Goal: Task Accomplishment & Management: Use online tool/utility

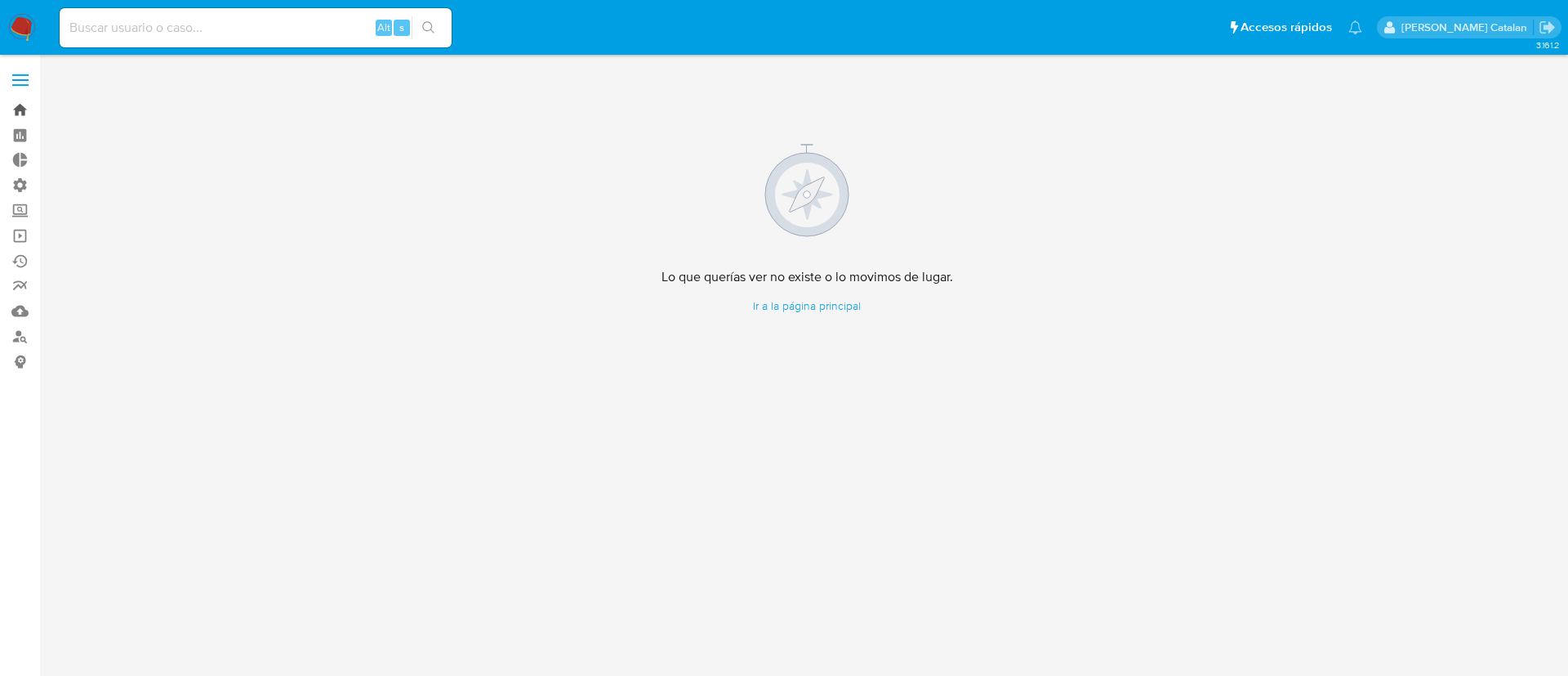
click at [20, 121] on link "Bandeja" at bounding box center [97, 110] width 194 height 25
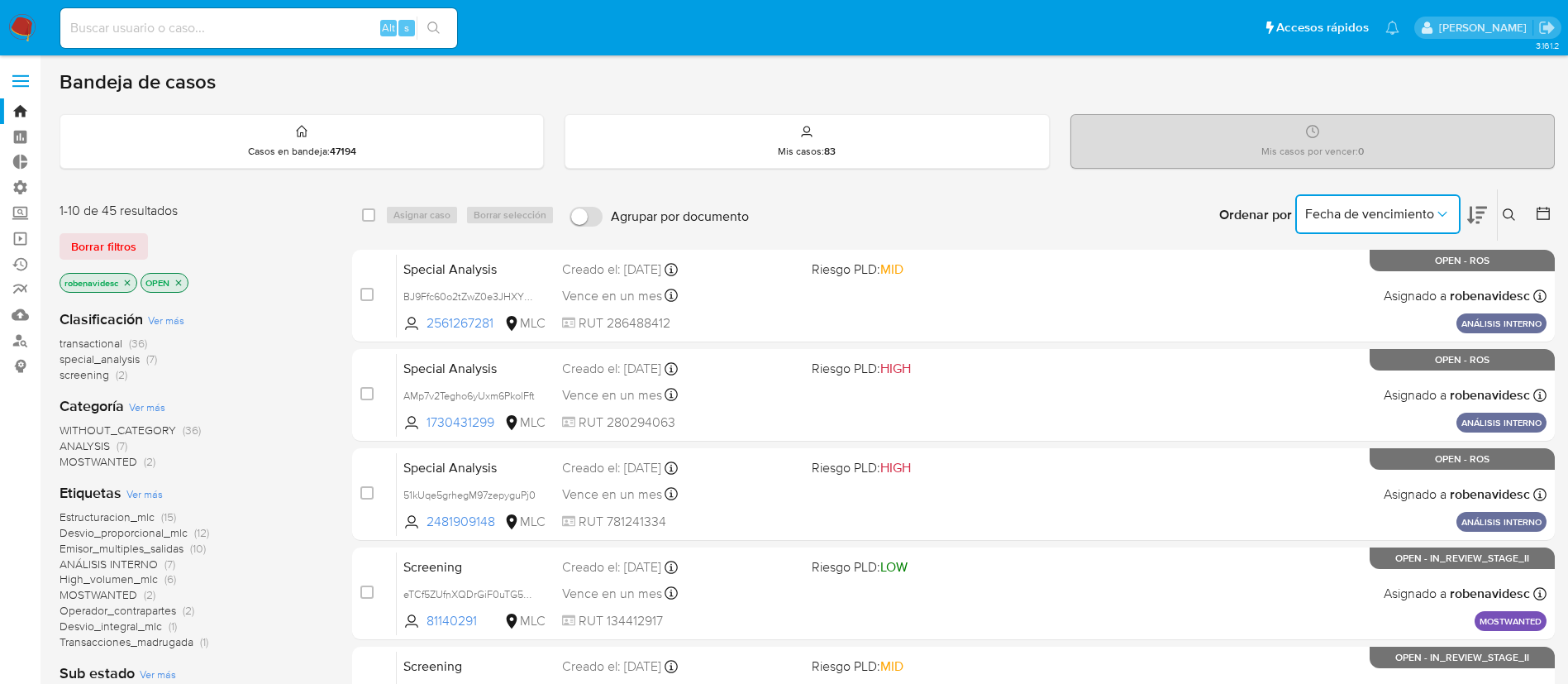
click at [1407, 213] on span "Fecha de vencimiento" at bounding box center [1369, 214] width 129 height 17
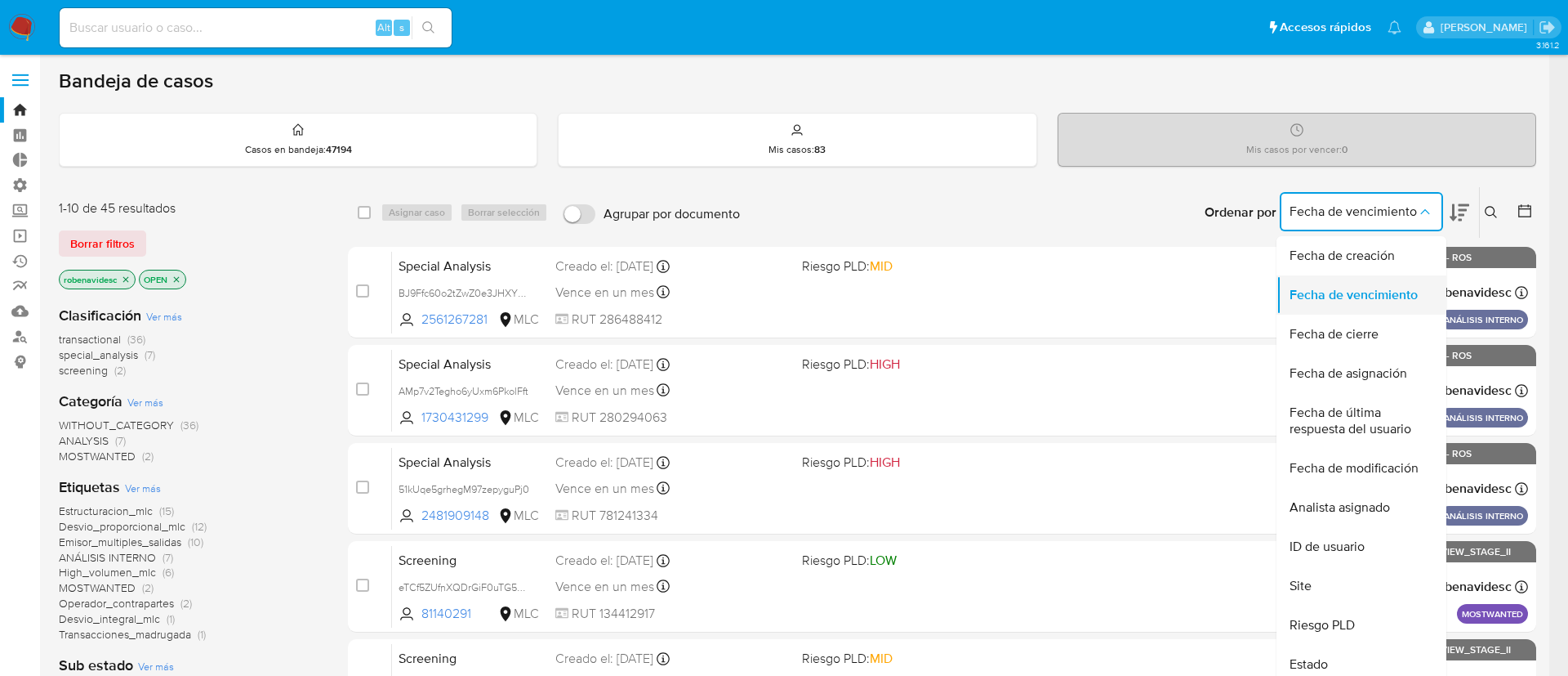
click at [1390, 287] on span "Fecha de vencimiento" at bounding box center [1353, 295] width 128 height 16
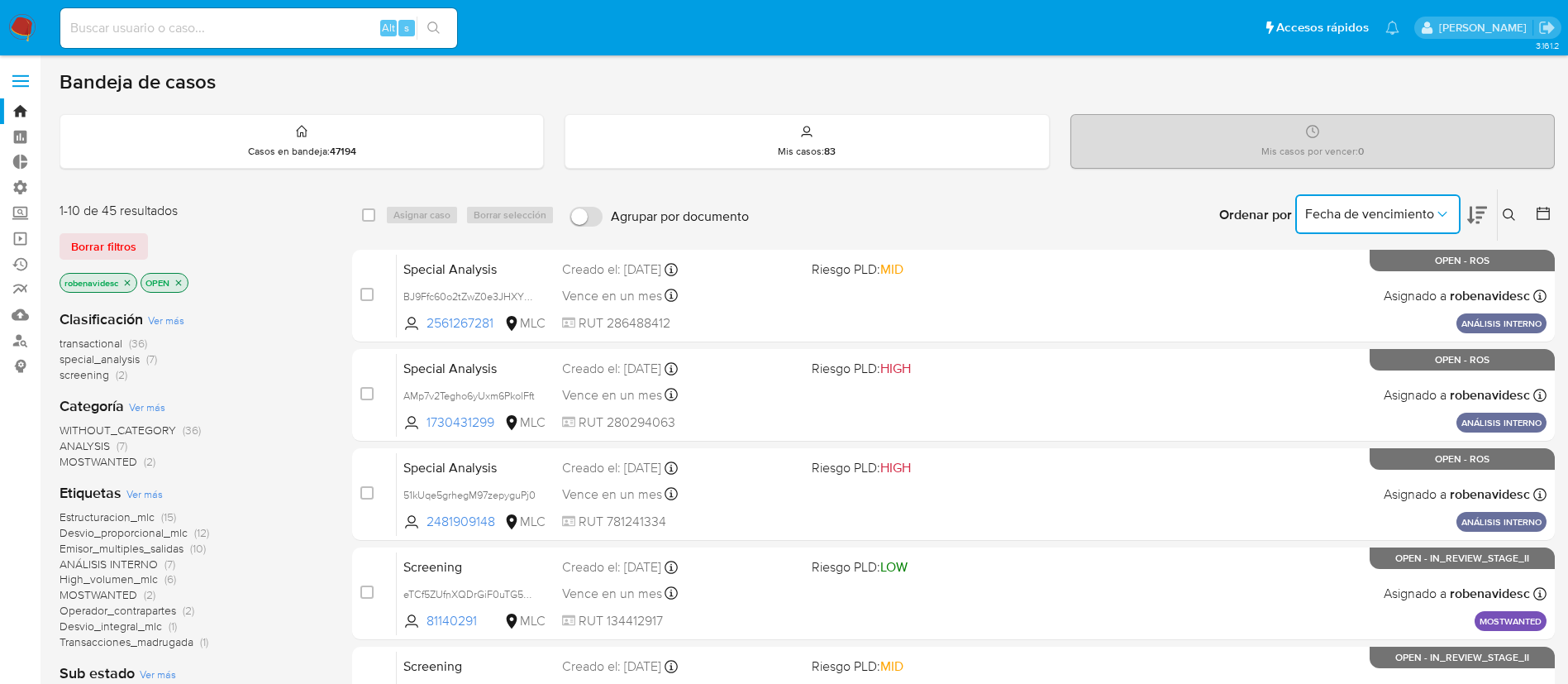
click at [1480, 210] on icon at bounding box center [1478, 215] width 20 height 20
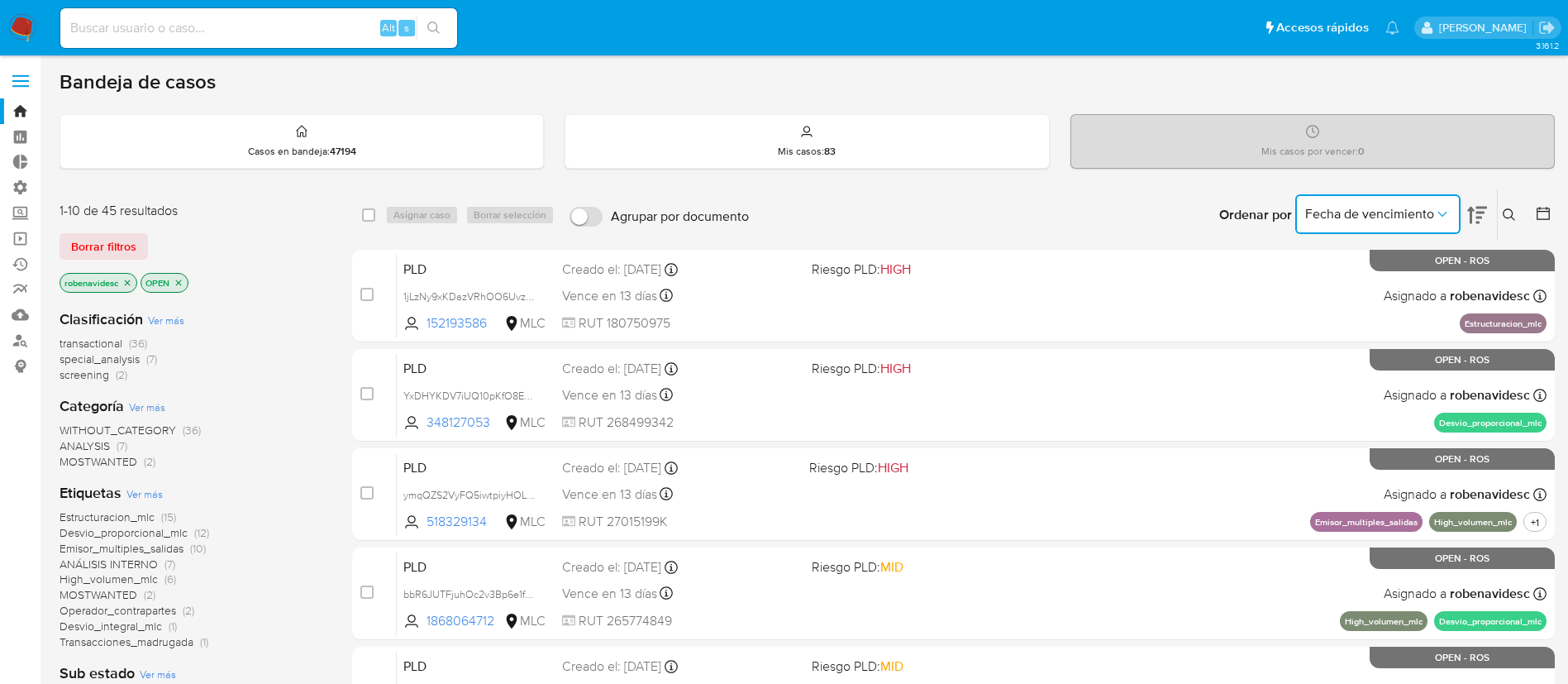
click at [1480, 210] on icon at bounding box center [1478, 215] width 20 height 20
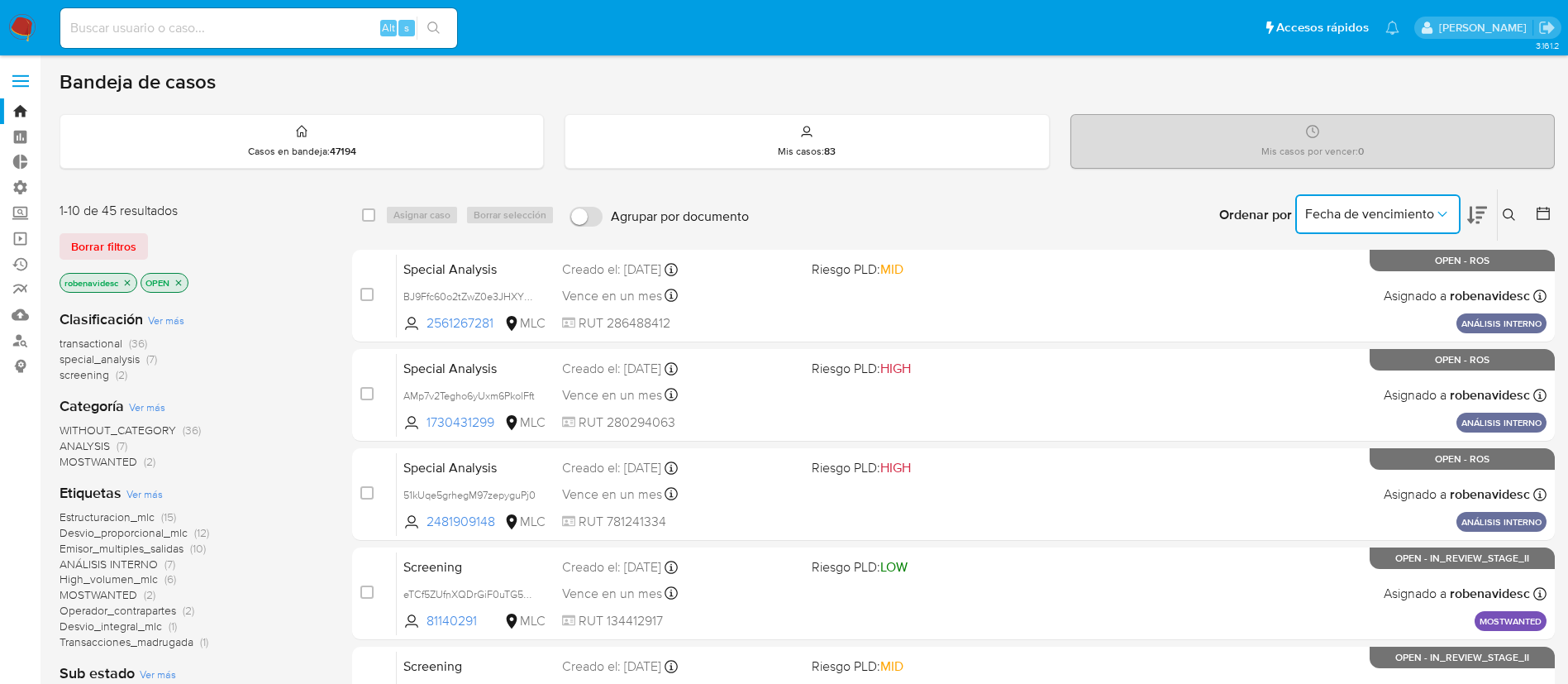
click at [1480, 210] on icon at bounding box center [1478, 215] width 20 height 20
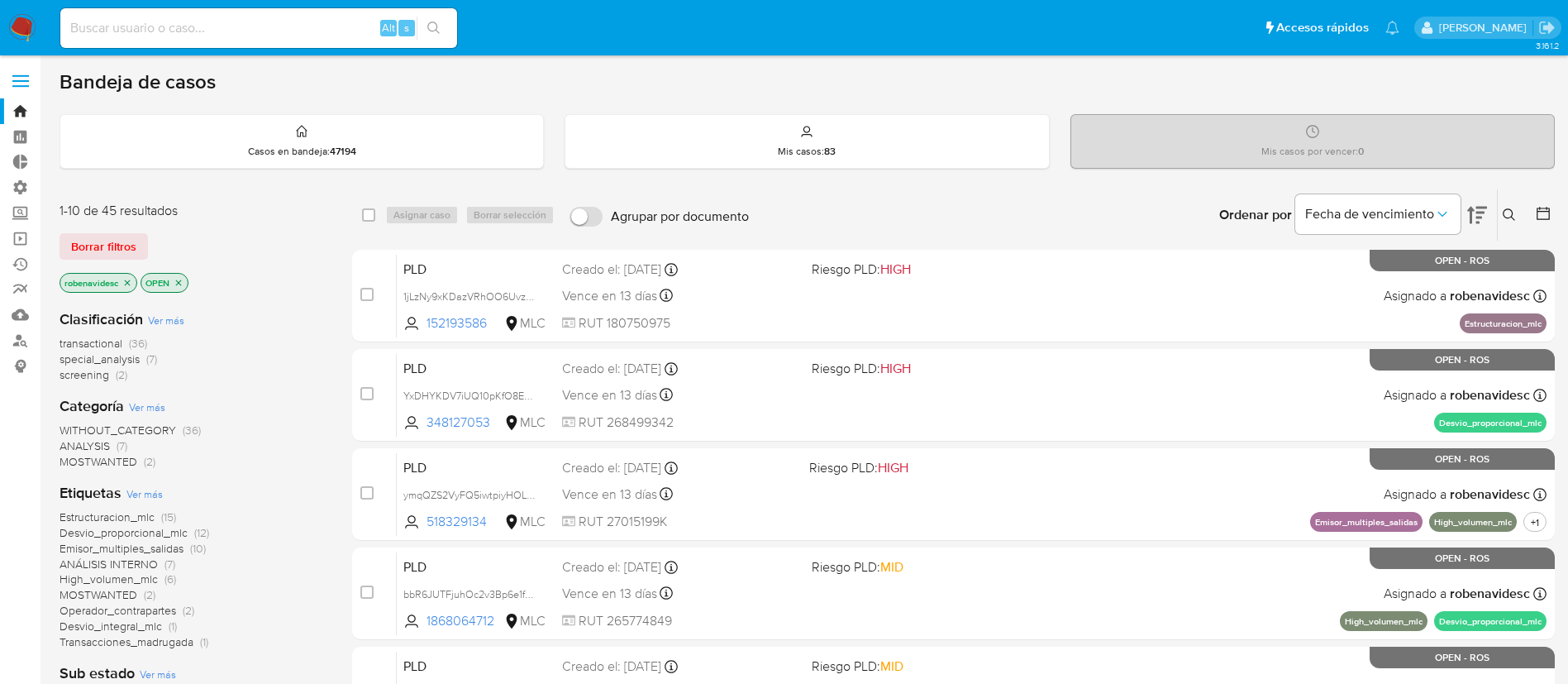
click at [1023, 203] on div "Ordenar por Fecha de vencimiento No es posible ordenar los resultados mientras …" at bounding box center [1155, 215] width 798 height 51
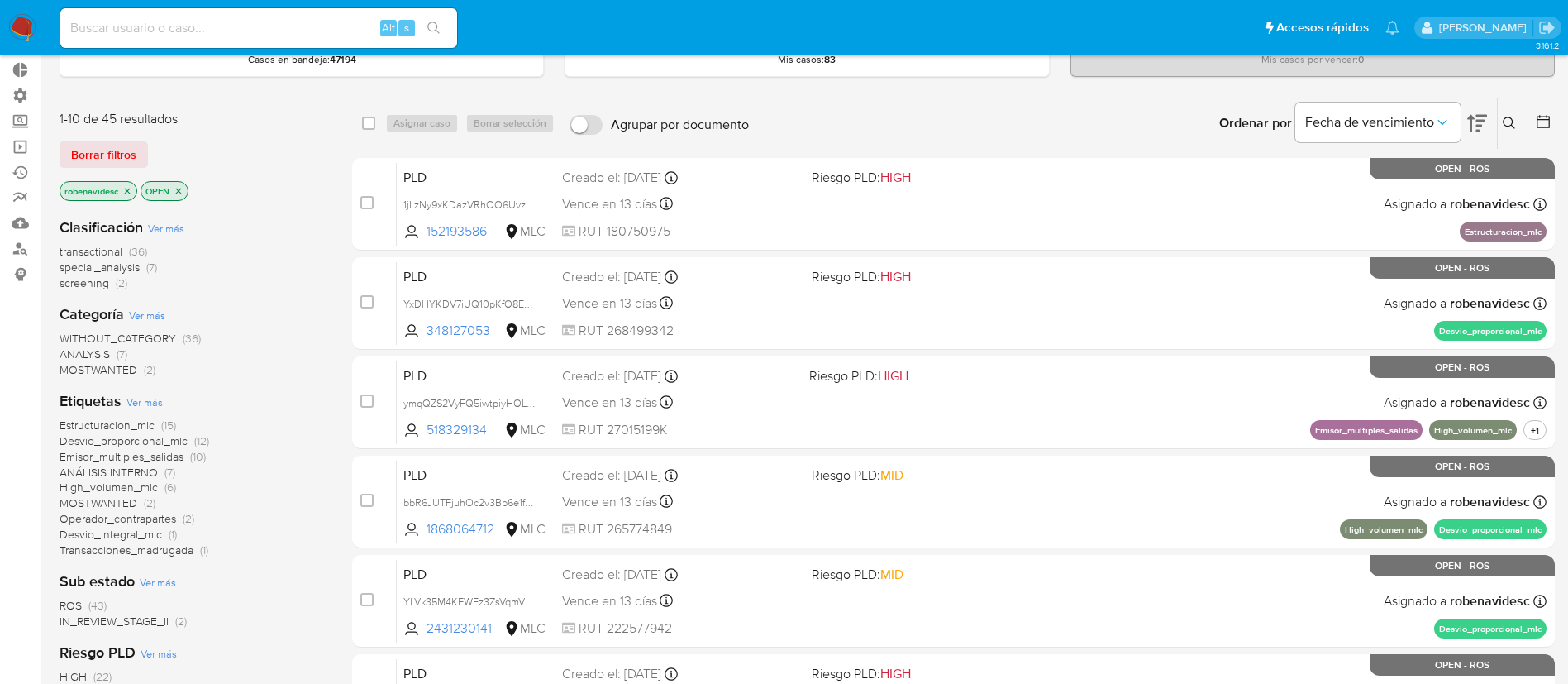
scroll to position [95, 0]
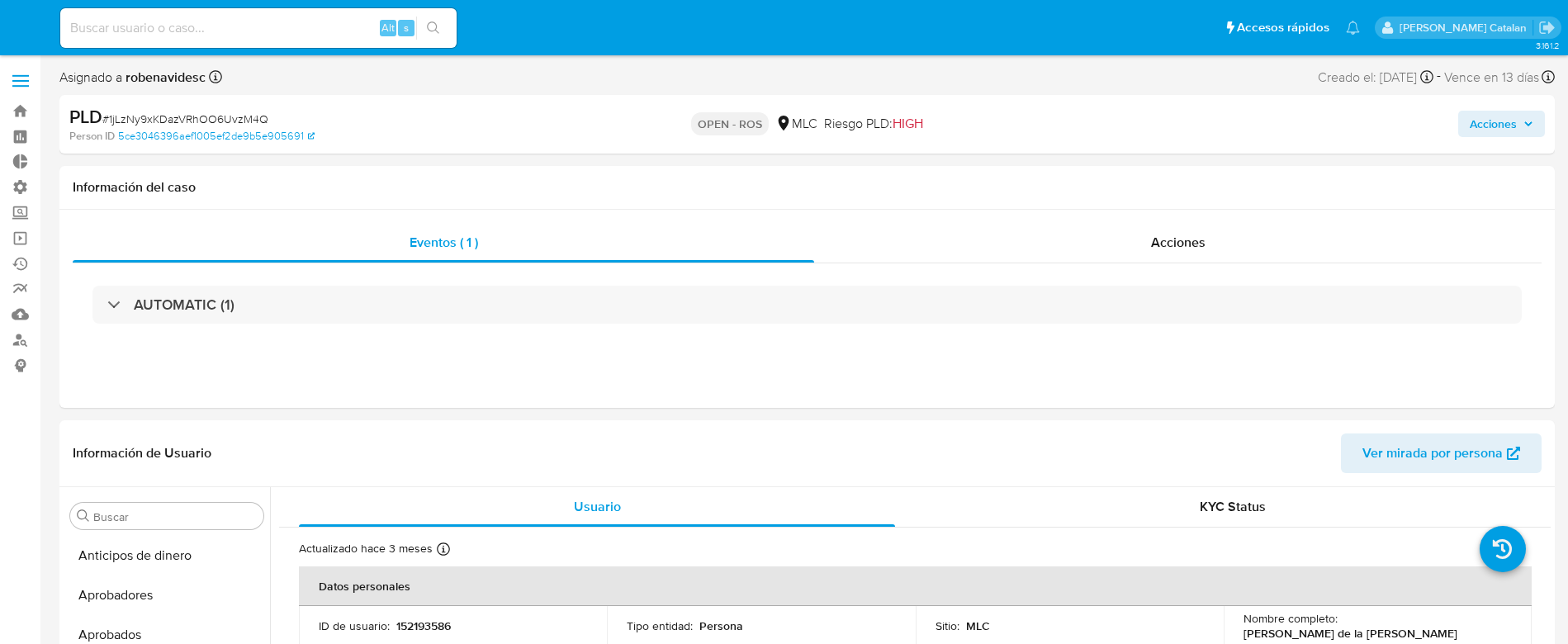
select select "10"
